Goal: Transaction & Acquisition: Obtain resource

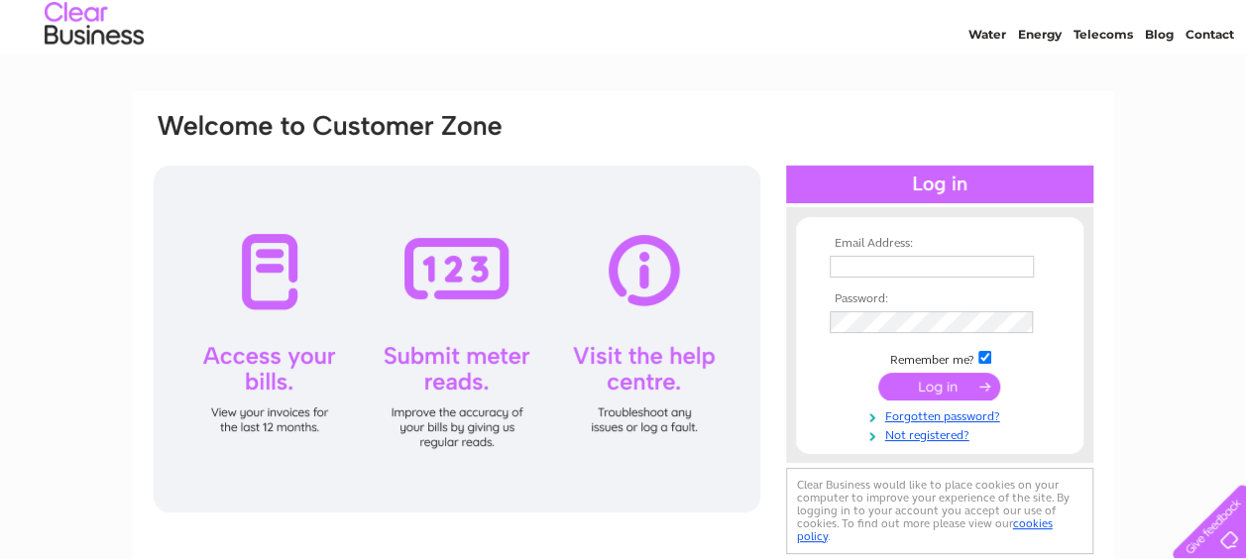
scroll to position [99, 0]
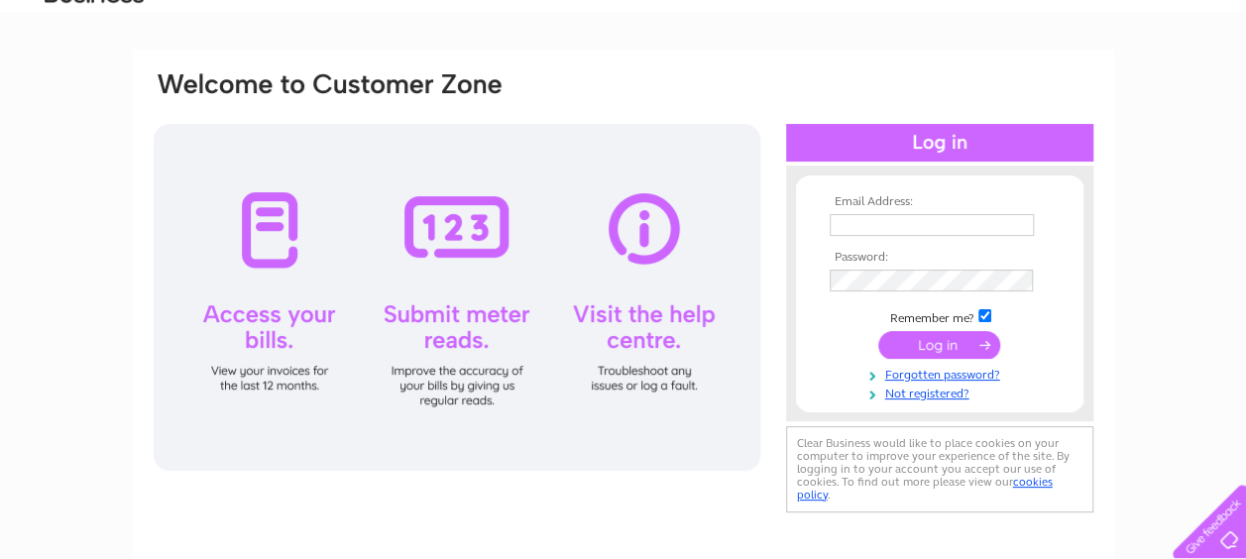
click at [967, 223] on input "text" at bounding box center [932, 225] width 204 height 22
paste input "accounts@frontlinefife.co.uk"
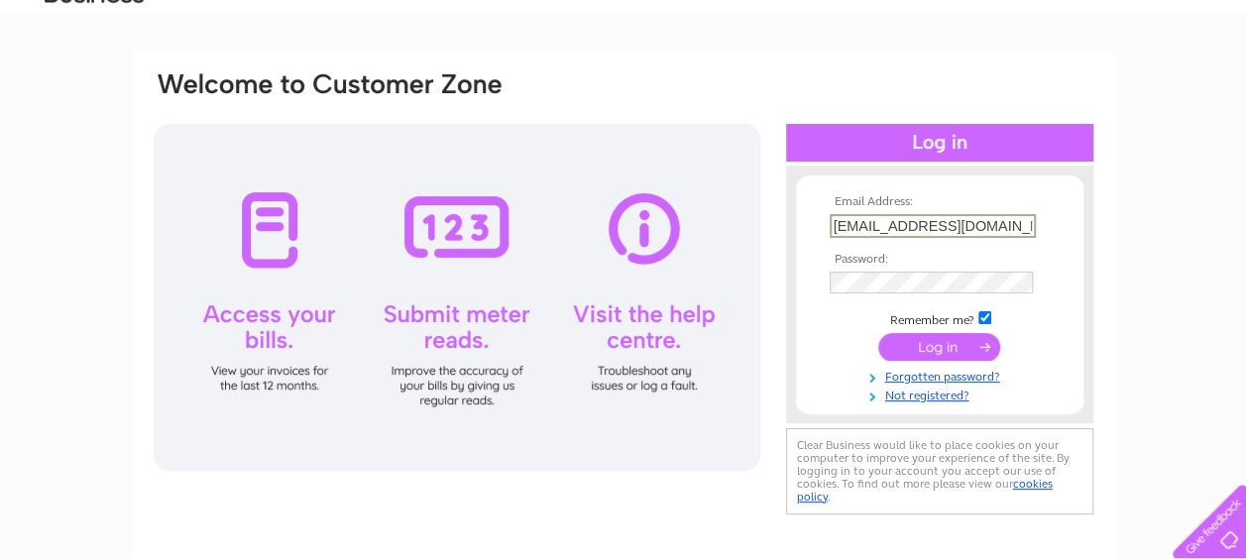
type input "accounts@frontlinefife.co.uk"
click at [910, 269] on td at bounding box center [940, 282] width 230 height 35
click at [924, 345] on input "submit" at bounding box center [940, 345] width 122 height 28
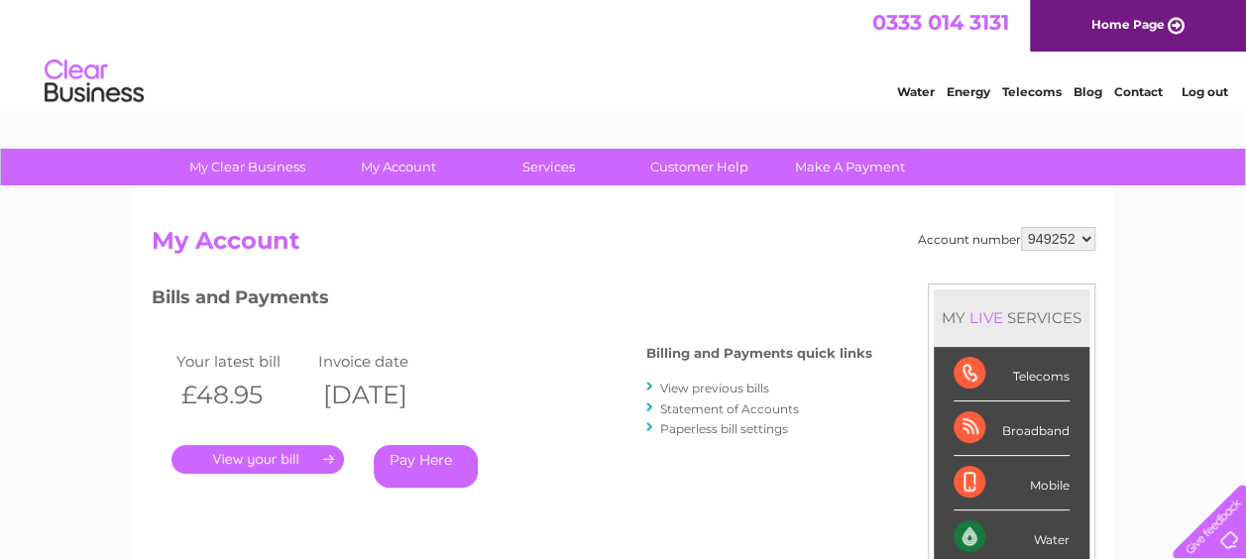
click at [1085, 238] on select "949252 958559 958608" at bounding box center [1058, 239] width 74 height 24
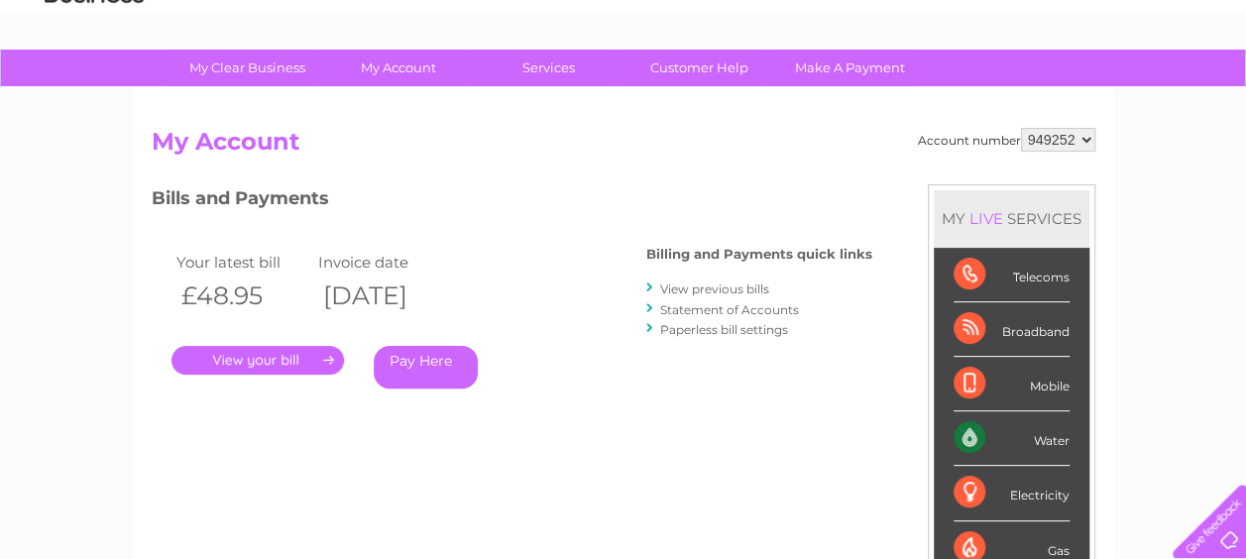
scroll to position [198, 0]
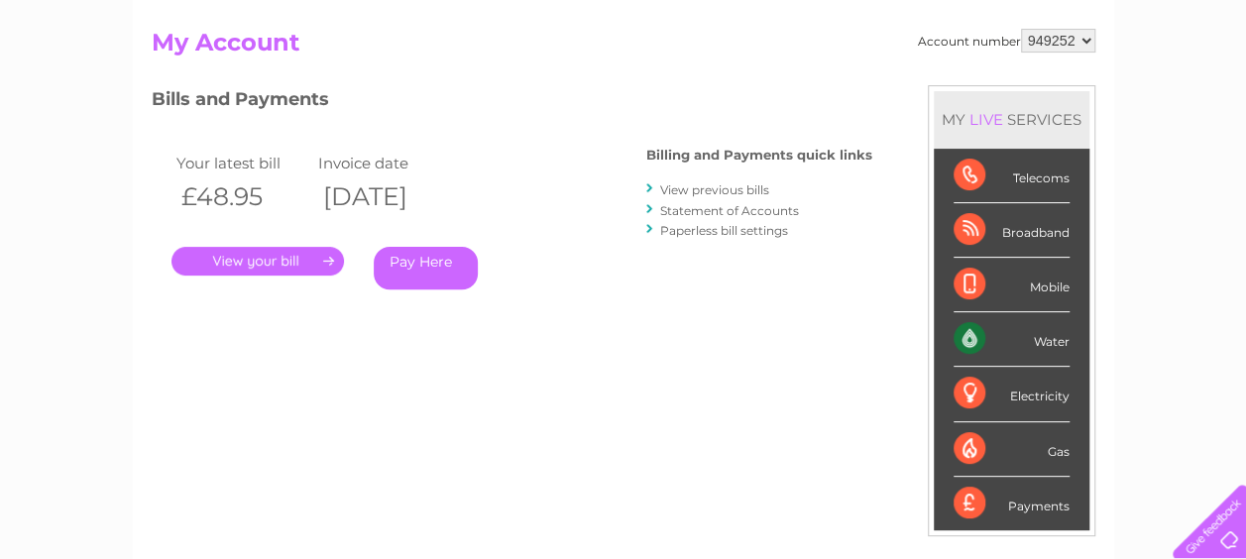
click at [284, 256] on link "." at bounding box center [258, 261] width 173 height 29
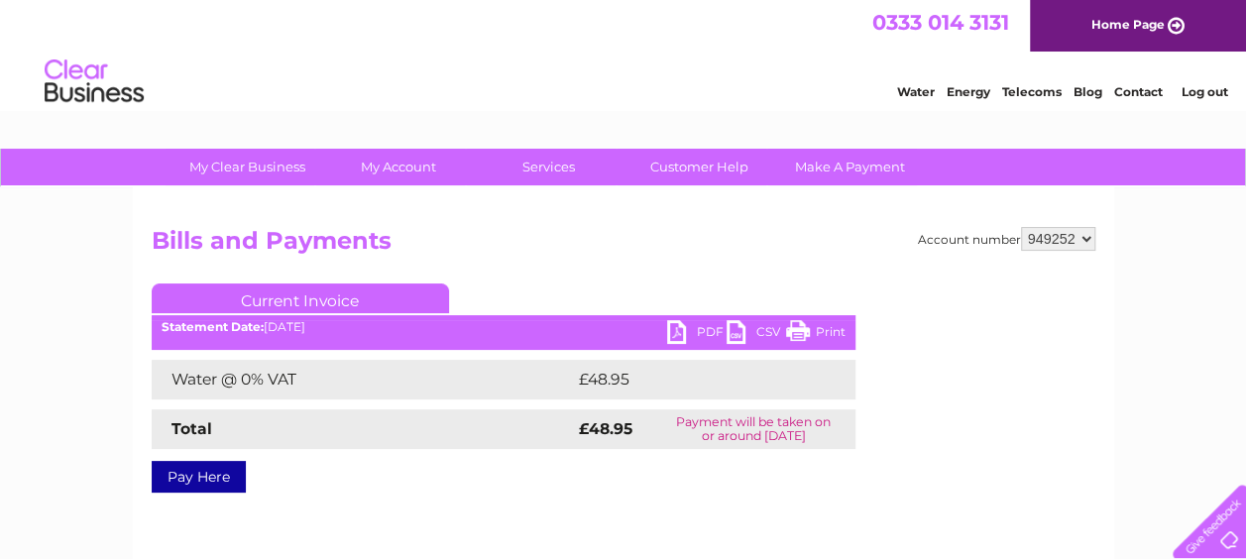
click at [672, 324] on link "PDF" at bounding box center [696, 334] width 59 height 29
click at [1087, 241] on select "949252 958559 958608" at bounding box center [1058, 239] width 74 height 24
select select "958559"
click at [1021, 227] on select "949252 958559 958608" at bounding box center [1058, 239] width 74 height 24
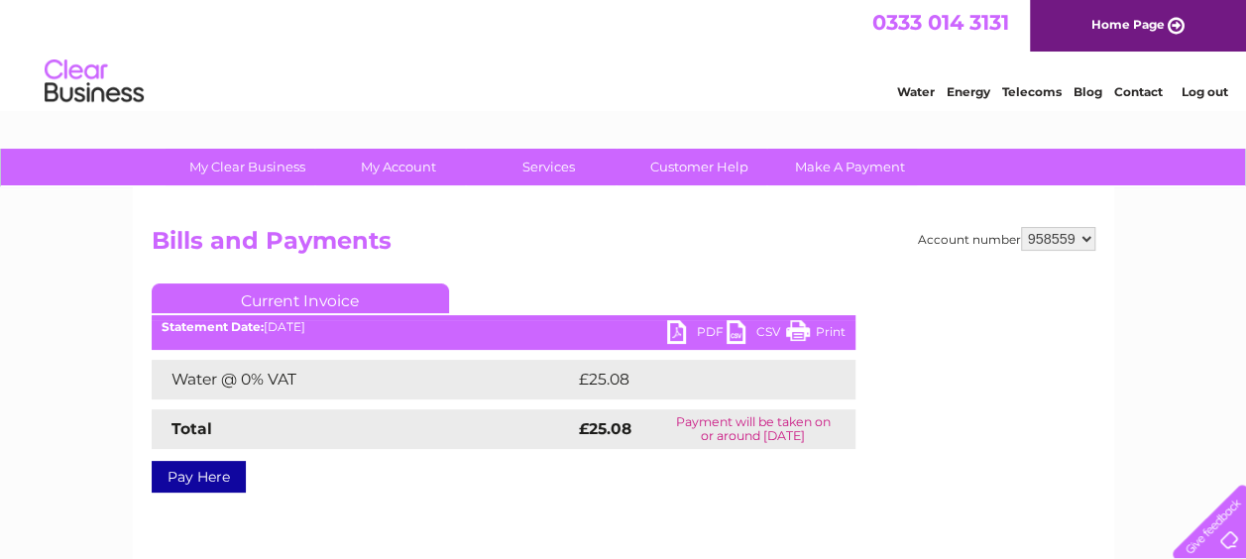
click at [676, 324] on link "PDF" at bounding box center [696, 334] width 59 height 29
click at [1083, 238] on select "949252 958559 958608" at bounding box center [1058, 239] width 74 height 24
select select "958608"
click at [1021, 227] on select "949252 958559 958608" at bounding box center [1058, 239] width 74 height 24
click at [690, 328] on link "PDF" at bounding box center [696, 334] width 59 height 29
